Goal: Task Accomplishment & Management: Use online tool/utility

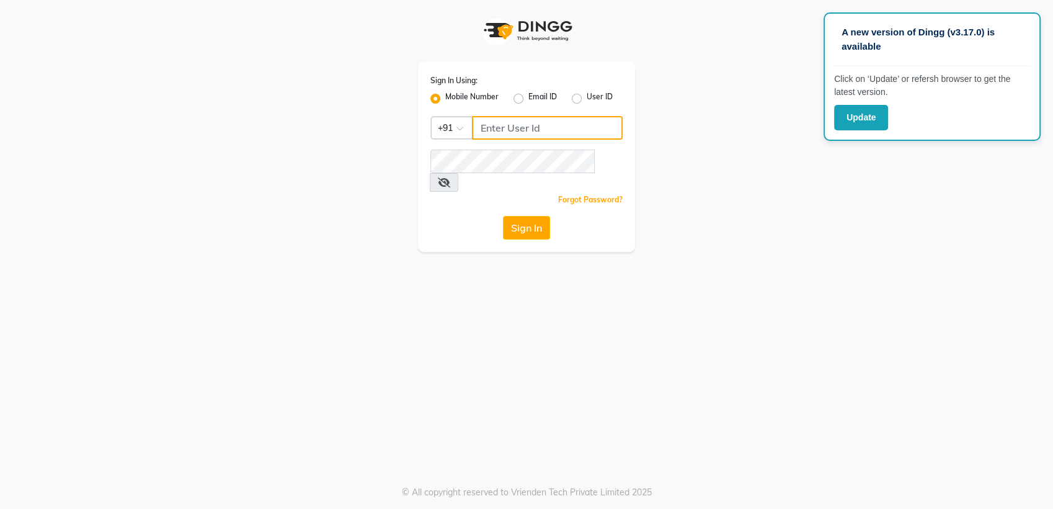
click at [526, 121] on input "Username" at bounding box center [547, 128] width 151 height 24
type input "7057066066"
click at [533, 216] on button "Sign In" at bounding box center [526, 228] width 47 height 24
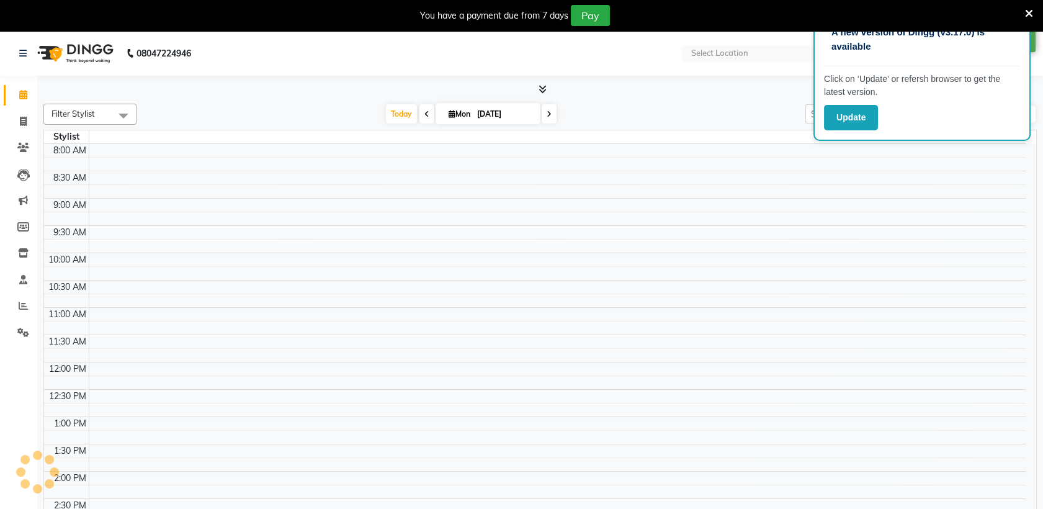
click at [1029, 12] on icon at bounding box center [1029, 13] width 8 height 11
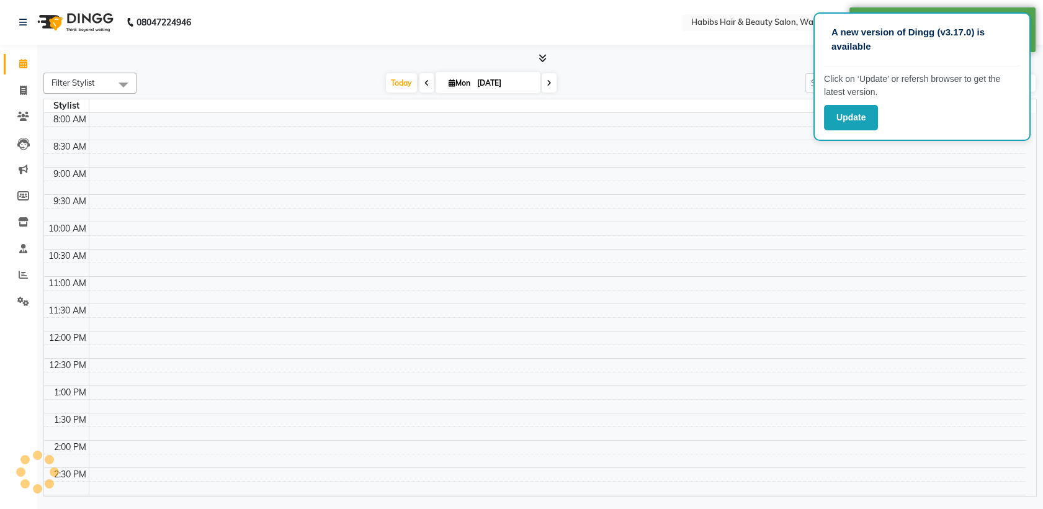
select select "en"
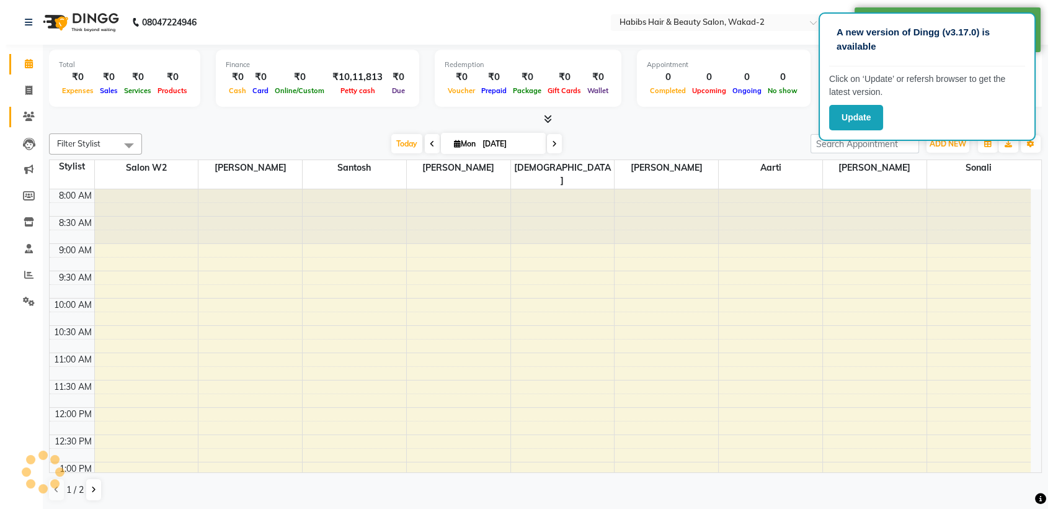
scroll to position [386, 0]
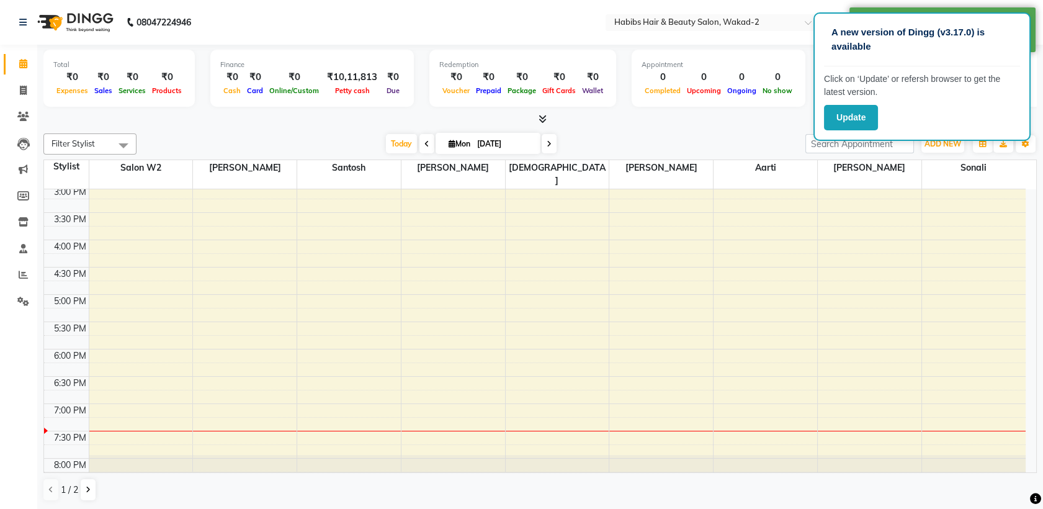
click at [36, 93] on li "Invoice" at bounding box center [18, 91] width 37 height 27
click at [28, 92] on span at bounding box center [23, 91] width 22 height 14
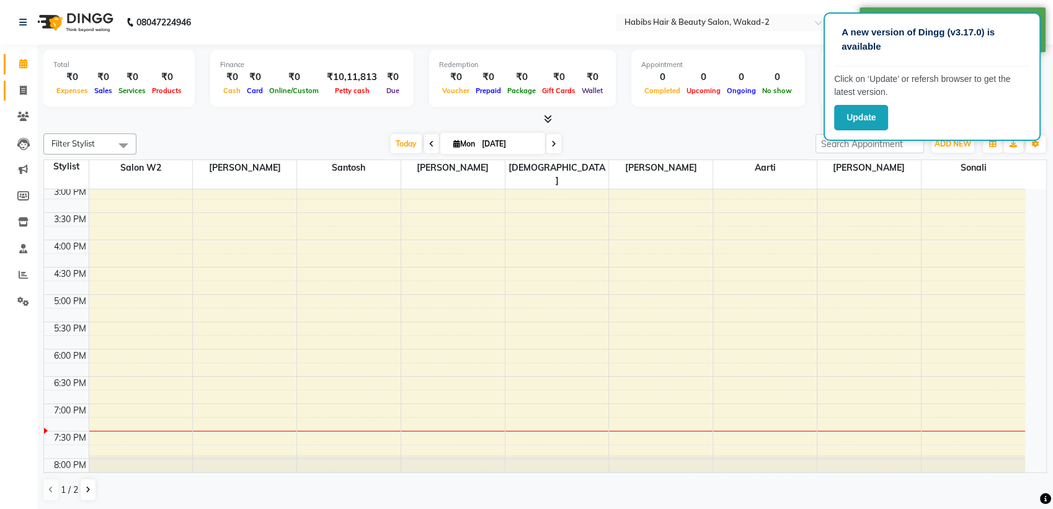
select select "service"
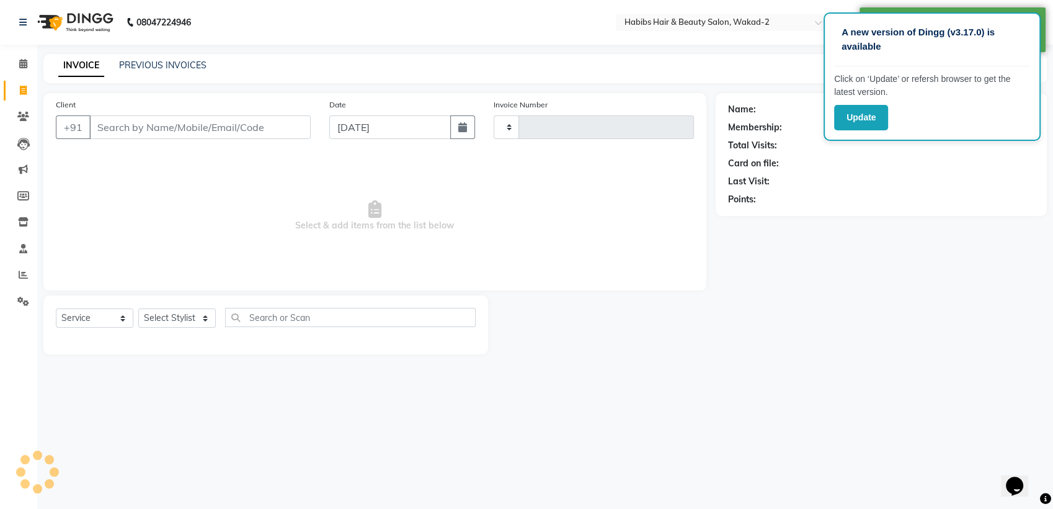
type input "4630"
select select "4824"
